Goal: Task Accomplishment & Management: Use online tool/utility

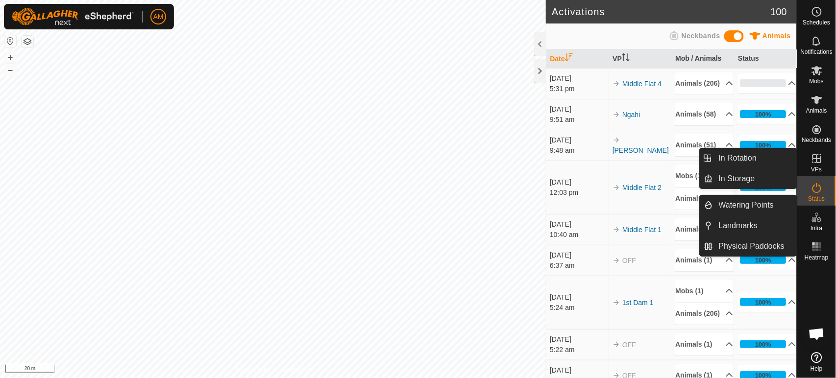
click at [754, 160] on link "In Rotation" at bounding box center [755, 158] width 84 height 20
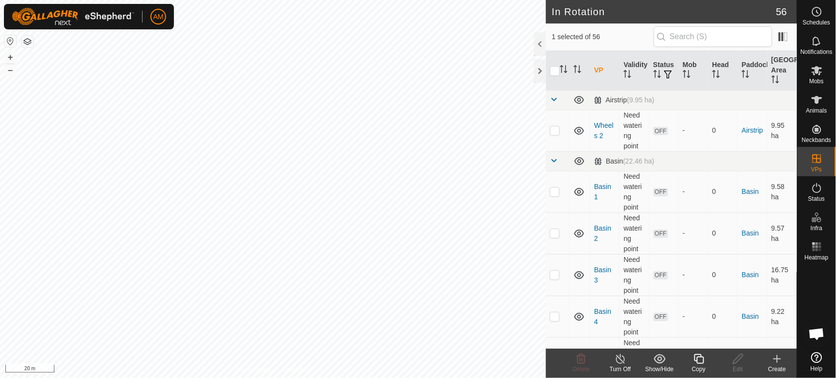
click at [781, 366] on div "Create" at bounding box center [777, 369] width 39 height 9
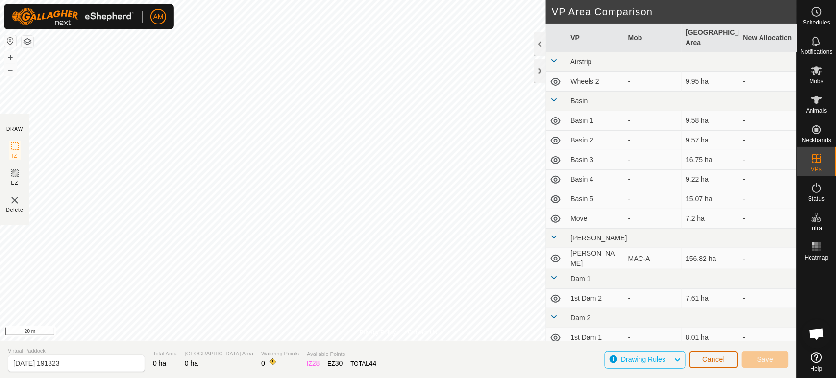
click at [710, 359] on span "Cancel" at bounding box center [713, 360] width 23 height 8
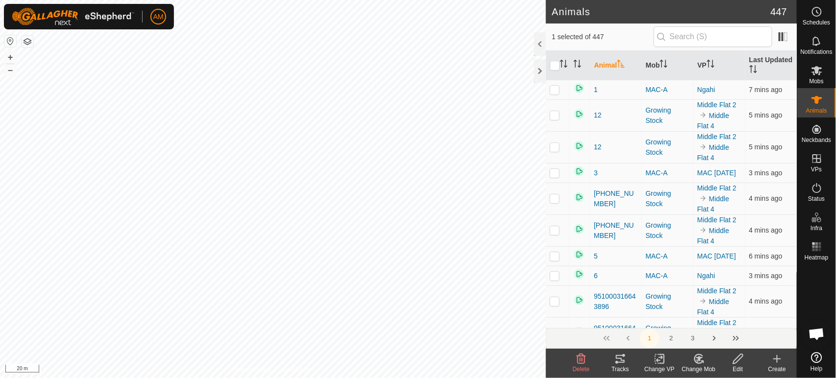
click at [622, 361] on icon at bounding box center [620, 359] width 12 height 12
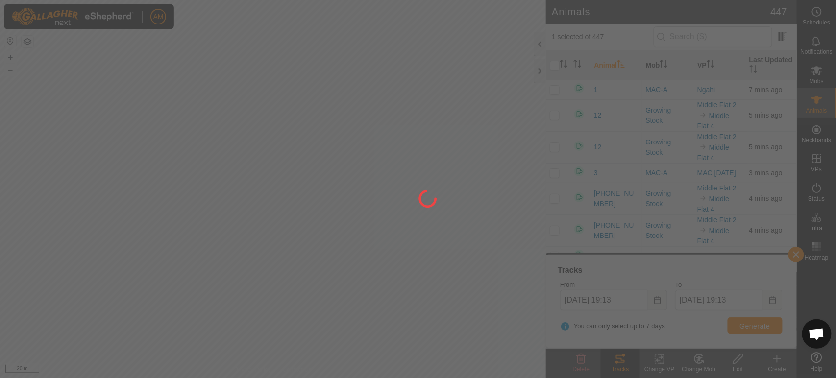
click at [624, 303] on div at bounding box center [418, 189] width 836 height 378
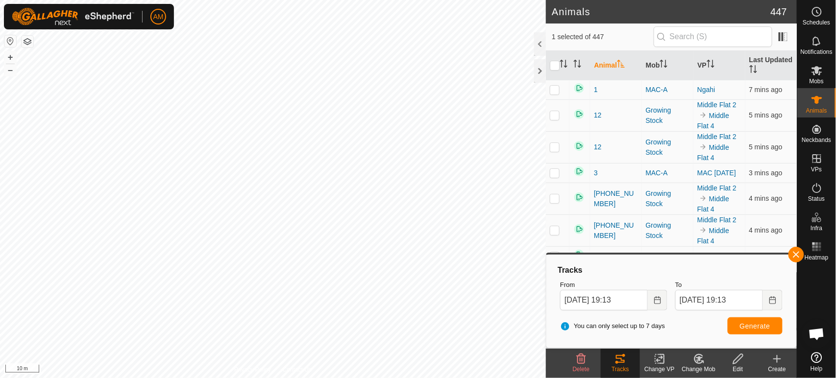
click at [651, 298] on button "Choose Date" at bounding box center [658, 300] width 20 height 21
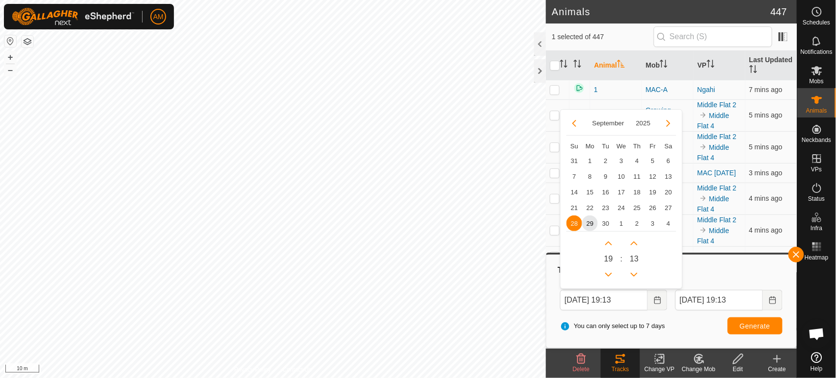
click at [591, 224] on span "29" at bounding box center [590, 224] width 16 height 16
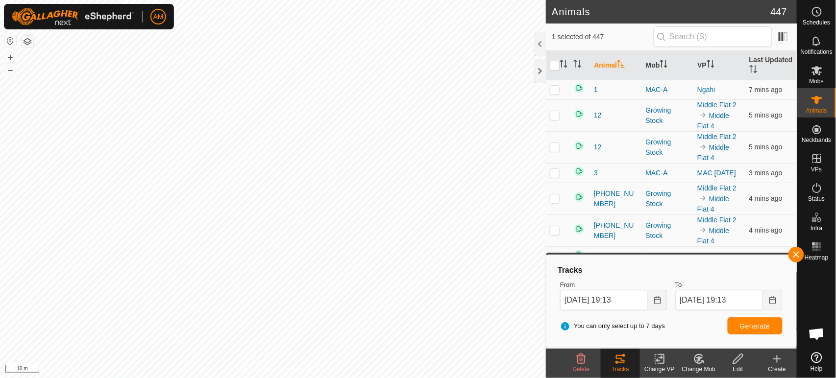
click at [654, 297] on icon "Choose Date" at bounding box center [658, 300] width 8 height 8
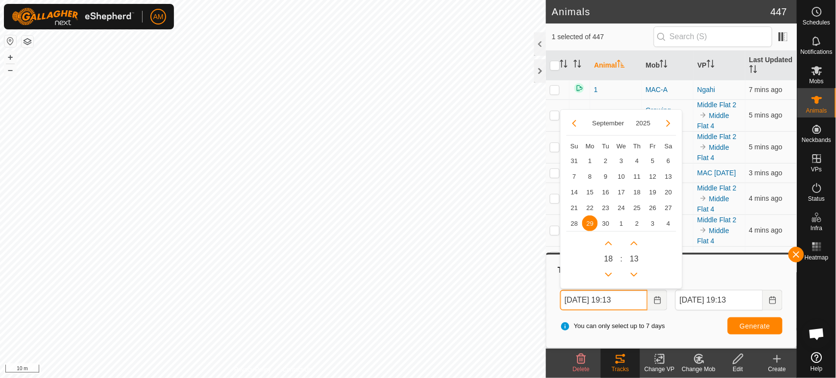
click at [608, 272] on button "Previous Hour" at bounding box center [609, 275] width 16 height 16
click at [747, 322] on span "Generate" at bounding box center [755, 326] width 30 height 8
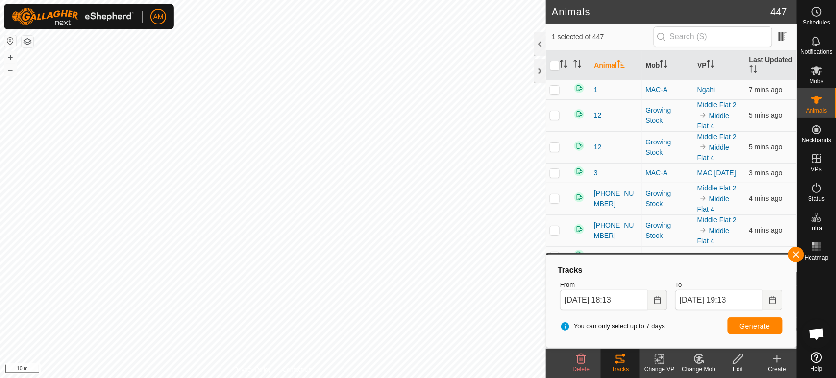
click at [655, 295] on button "Choose Date" at bounding box center [658, 300] width 20 height 21
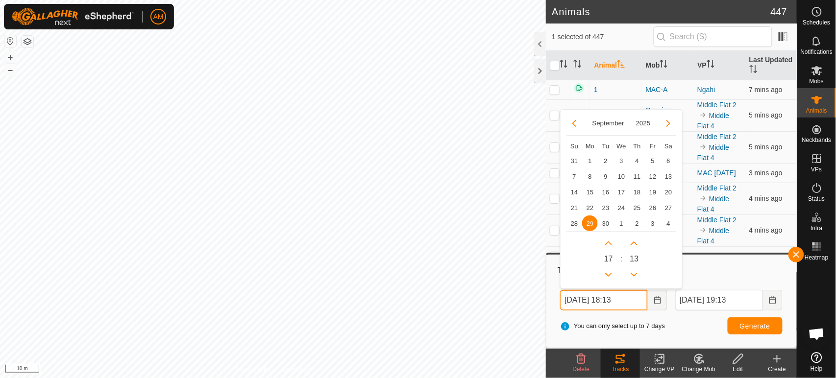
click at [608, 274] on button "Previous Hour" at bounding box center [609, 275] width 16 height 16
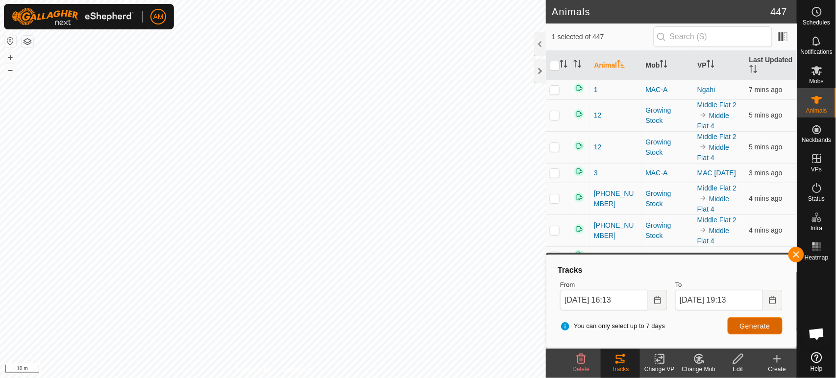
click at [759, 331] on button "Generate" at bounding box center [755, 326] width 55 height 17
click at [659, 299] on icon "Choose Date" at bounding box center [657, 300] width 6 height 8
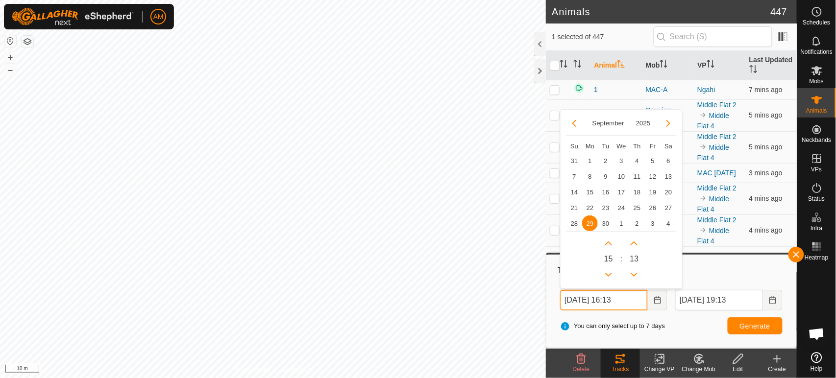
click at [611, 274] on button "Previous Hour" at bounding box center [609, 275] width 16 height 16
click at [612, 274] on button "Previous Hour" at bounding box center [609, 275] width 16 height 16
click at [754, 326] on span "Generate" at bounding box center [755, 326] width 30 height 8
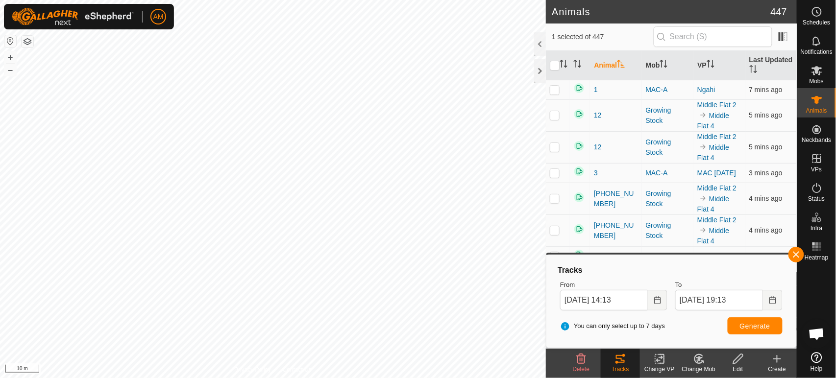
click at [664, 304] on button "Choose Date" at bounding box center [658, 300] width 20 height 21
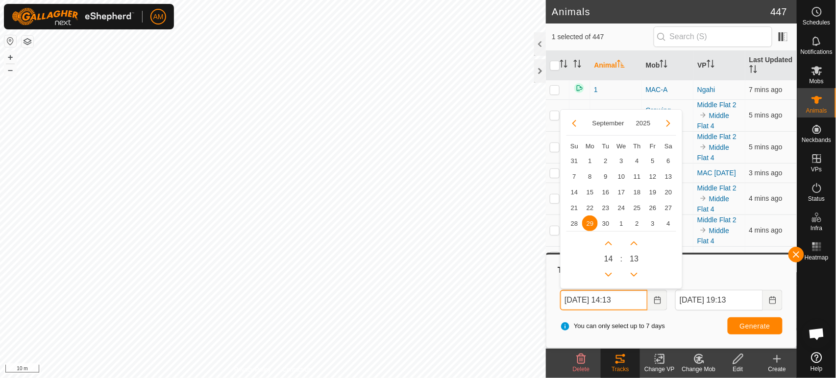
click at [612, 271] on button "Previous Hour" at bounding box center [609, 275] width 16 height 16
click at [612, 271] on span "Previous Hour" at bounding box center [612, 271] width 0 height 0
click at [766, 328] on span "Generate" at bounding box center [755, 326] width 30 height 8
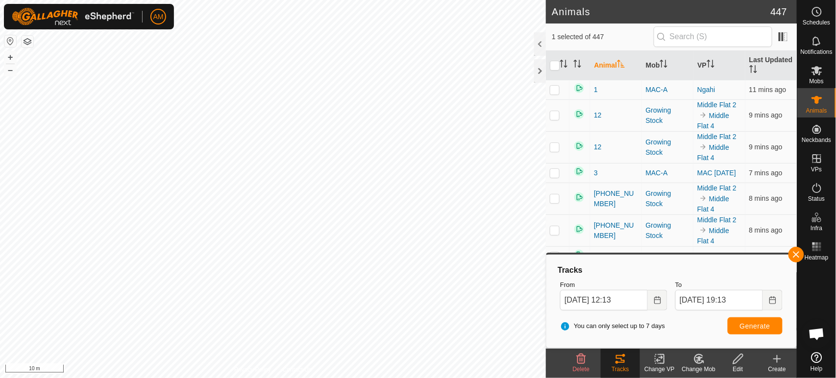
click at [656, 299] on icon "Choose Date" at bounding box center [658, 300] width 8 height 8
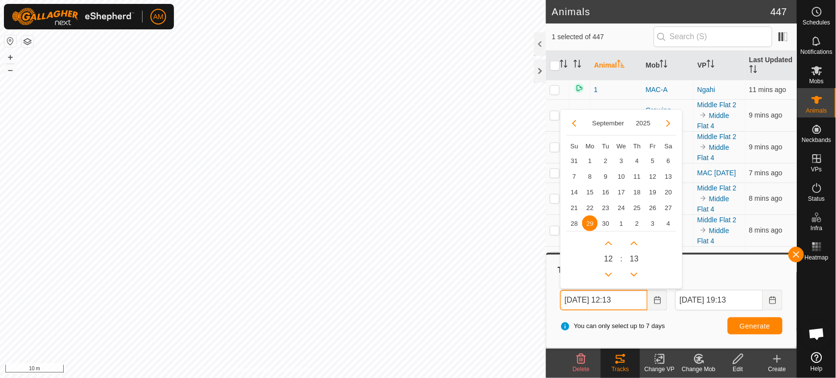
click at [610, 245] on button "Next Hour" at bounding box center [609, 244] width 16 height 16
click at [610, 245] on span "Next Hour" at bounding box center [610, 245] width 0 height 0
click at [610, 245] on button "Next Hour" at bounding box center [609, 244] width 16 height 16
click at [610, 245] on icon "Next Hour" at bounding box center [609, 244] width 8 height 8
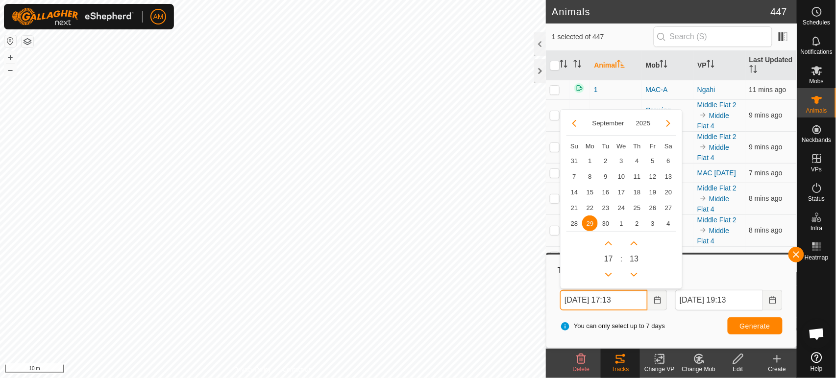
click at [610, 245] on button "Next Hour" at bounding box center [609, 244] width 16 height 16
click at [610, 245] on icon "Next Hour" at bounding box center [609, 244] width 8 height 8
type input "[DATE] 20:13"
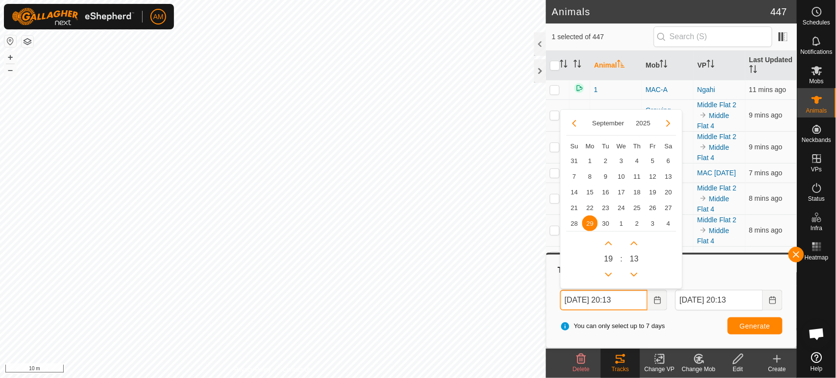
click at [612, 272] on button "Previous Hour" at bounding box center [609, 275] width 16 height 16
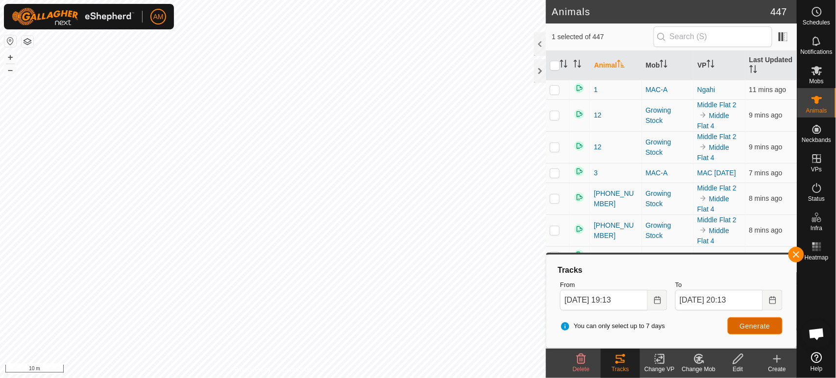
click at [757, 328] on span "Generate" at bounding box center [755, 326] width 30 height 8
click at [656, 301] on icon "Choose Date" at bounding box center [658, 300] width 8 height 8
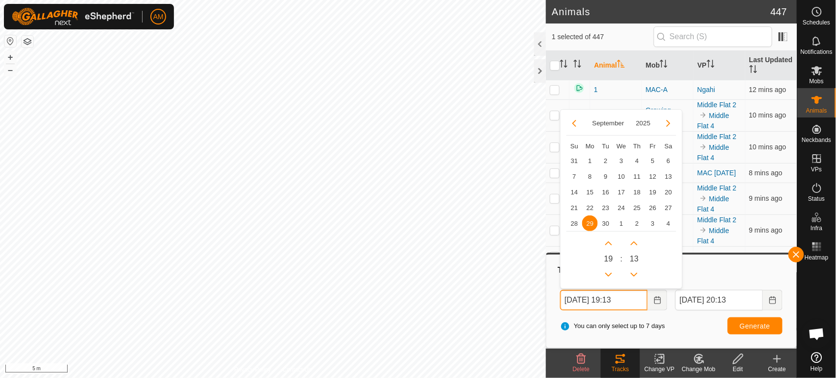
click at [610, 274] on button "Previous Hour" at bounding box center [609, 275] width 16 height 16
type input "[DATE] 18:13"
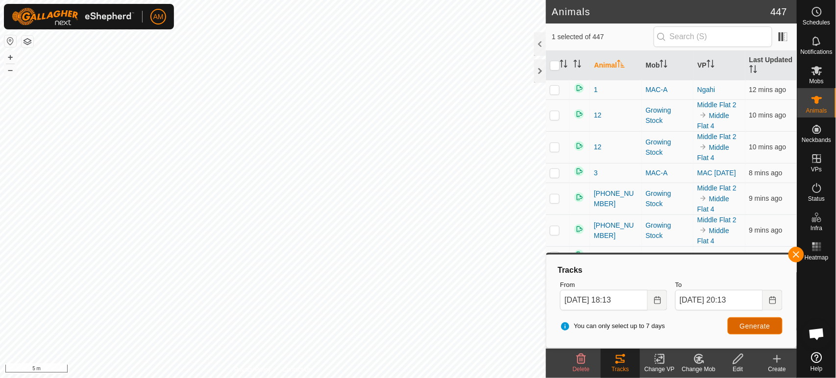
click at [748, 326] on span "Generate" at bounding box center [755, 326] width 30 height 8
click at [661, 364] on icon at bounding box center [662, 359] width 4 height 9
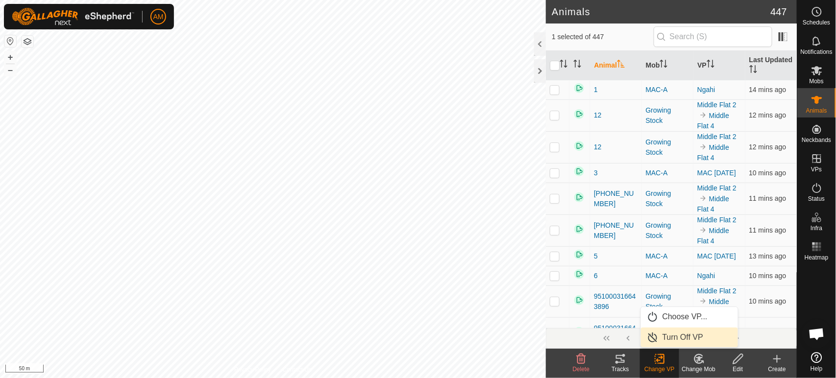
click at [676, 338] on link "Turn Off VP" at bounding box center [689, 338] width 97 height 20
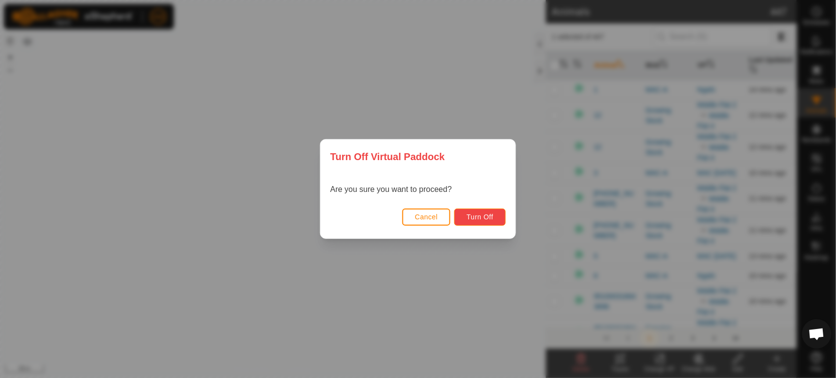
click at [477, 222] on button "Turn Off" at bounding box center [479, 217] width 51 height 17
